Goal: Register for event/course

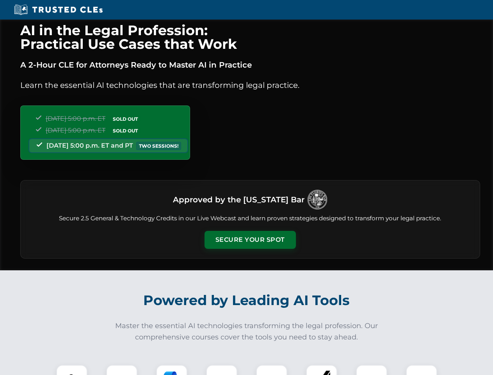
click at [250, 240] on button "Secure Your Spot" at bounding box center [249, 240] width 91 height 18
click at [72, 370] on img at bounding box center [71, 380] width 23 height 23
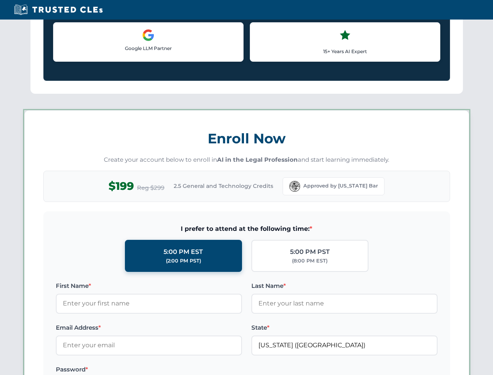
click at [172, 370] on label "Password *" at bounding box center [149, 368] width 186 height 9
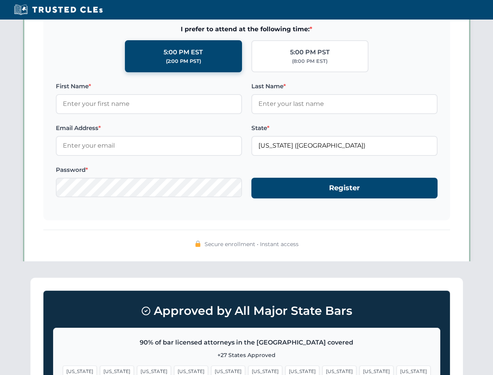
click at [359, 370] on span "[US_STATE]" at bounding box center [376, 370] width 34 height 11
